Goal: Transaction & Acquisition: Subscribe to service/newsletter

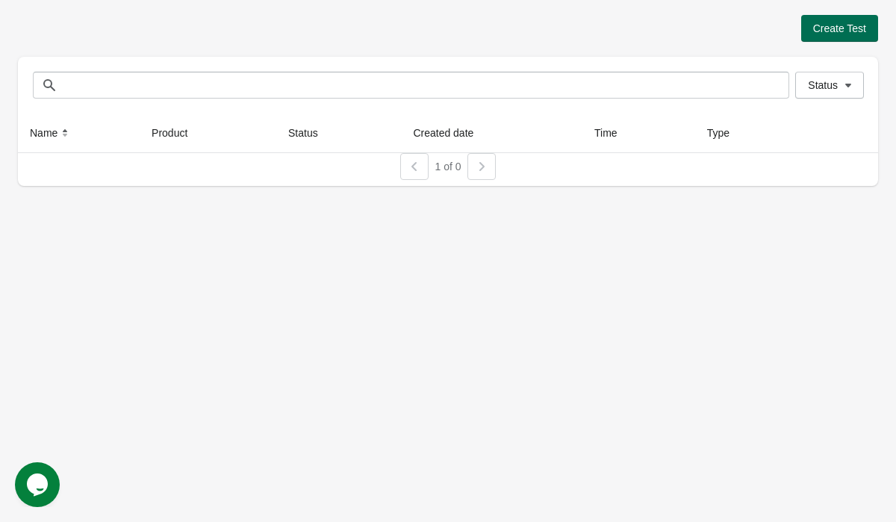
click at [815, 29] on span "Create Test" at bounding box center [839, 28] width 53 height 12
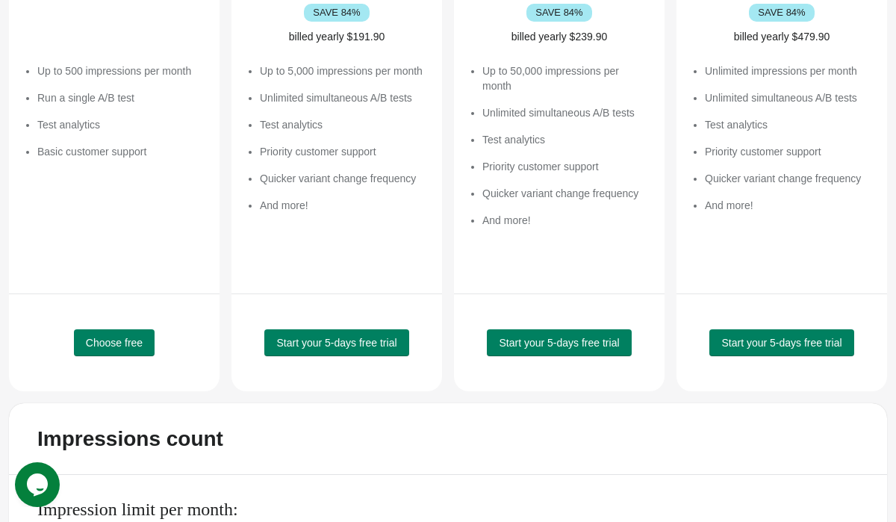
scroll to position [340, 0]
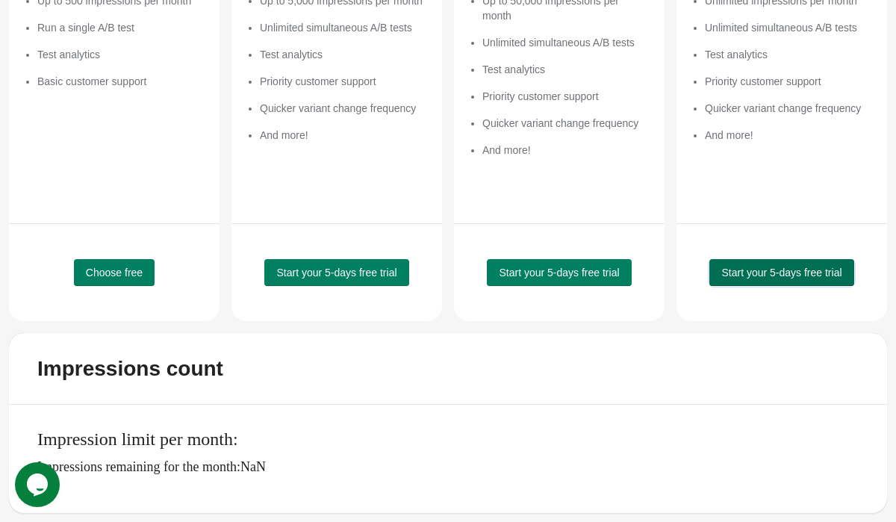
click at [745, 267] on span "Start your 5-days free trial" at bounding box center [782, 273] width 120 height 12
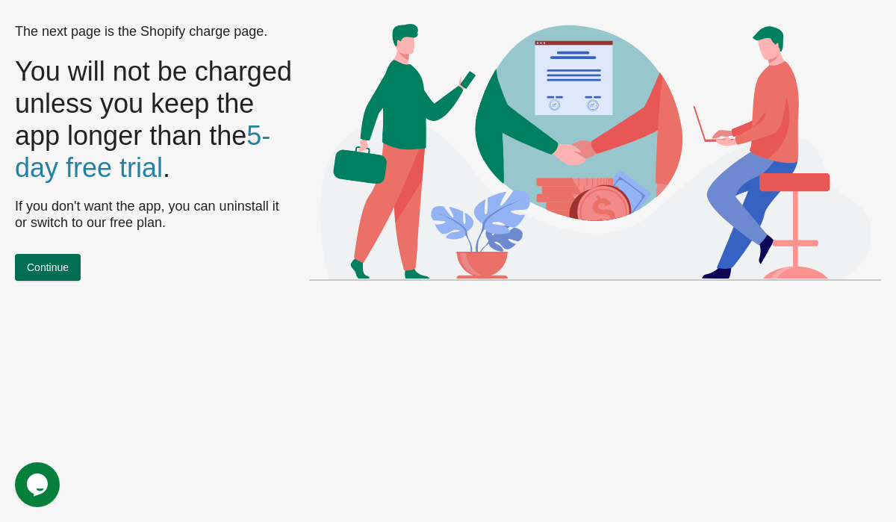
click at [42, 261] on span "Continue" at bounding box center [48, 267] width 42 height 12
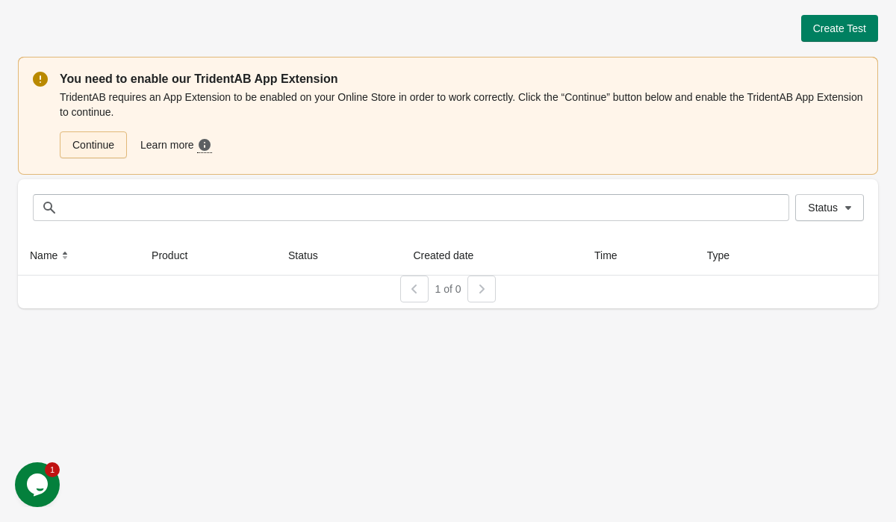
click at [101, 150] on link "Continue" at bounding box center [93, 144] width 67 height 27
